Goal: Information Seeking & Learning: Understand process/instructions

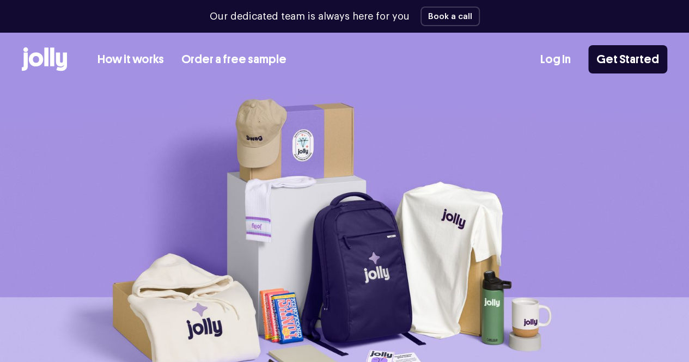
click at [146, 62] on link "How it works" at bounding box center [130, 60] width 66 height 18
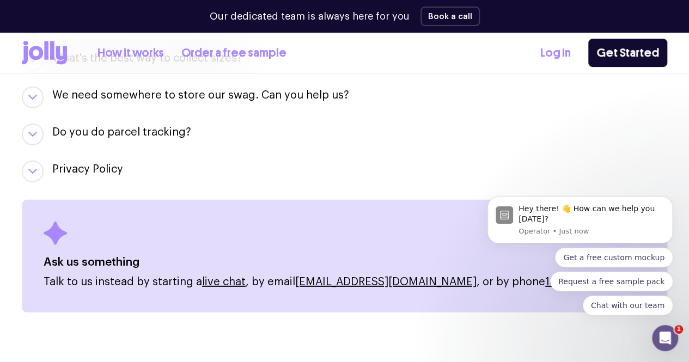
scroll to position [1443, 0]
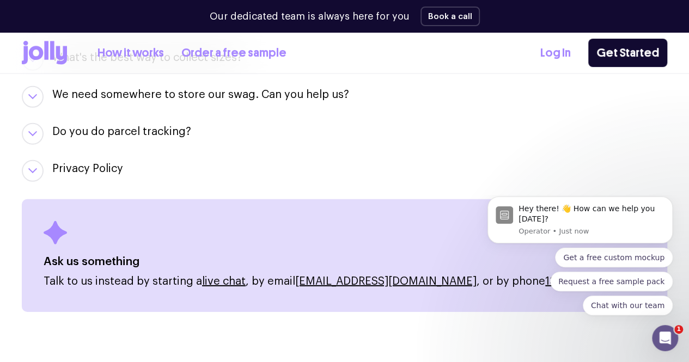
scroll to position [1517, 0]
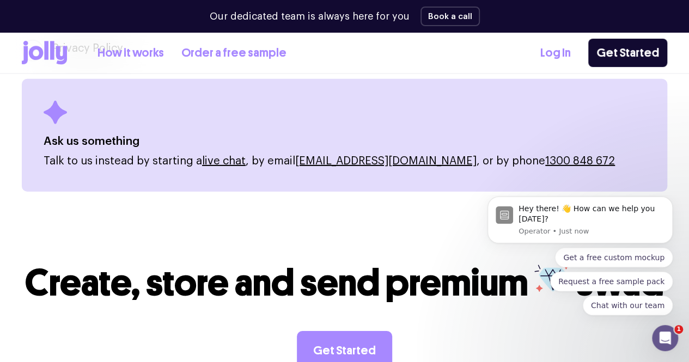
scroll to position [1686, 0]
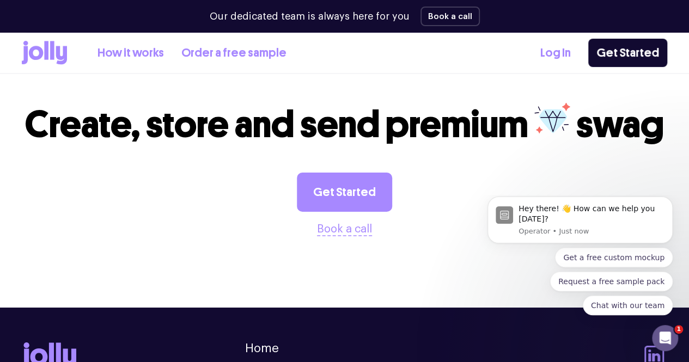
scroll to position [1824, 0]
